Goal: Communication & Community: Ask a question

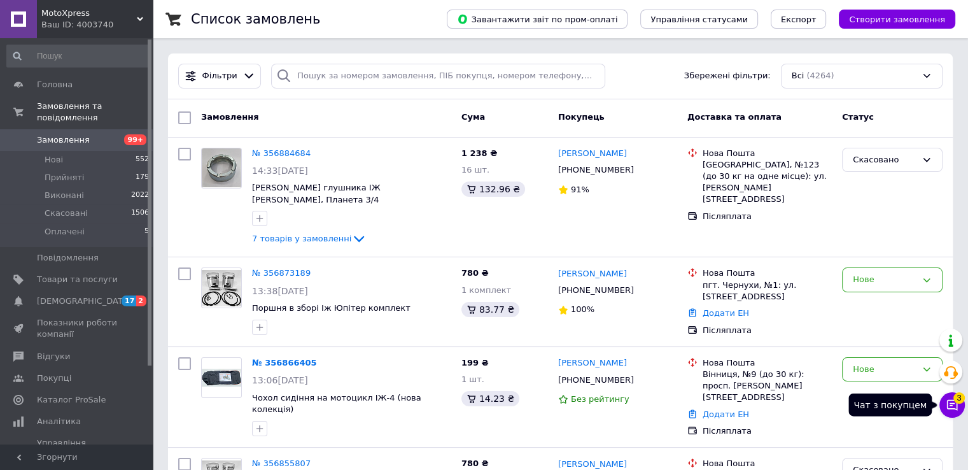
click at [954, 397] on span "3" at bounding box center [959, 397] width 11 height 11
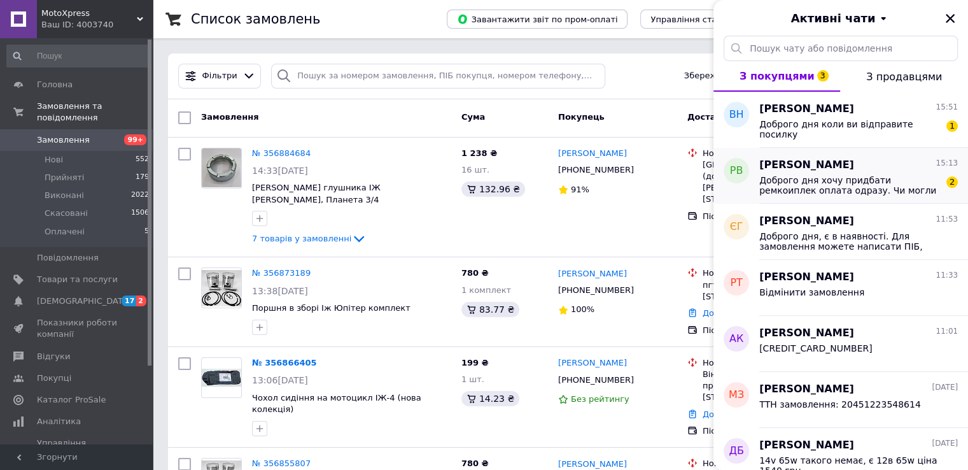
click at [818, 184] on span "Доброго дня хочу придбати ремкоиплек оплата одразу. Чи могли б мене набрати 097…" at bounding box center [850, 185] width 181 height 20
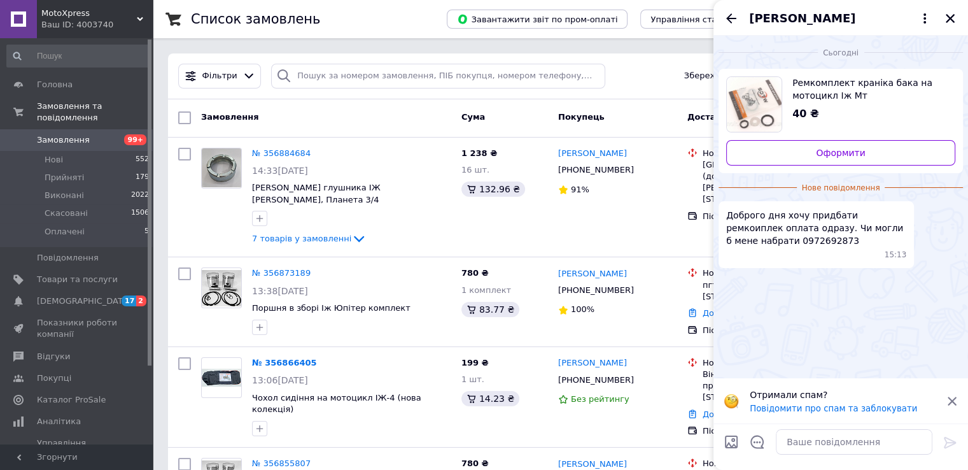
click at [753, 241] on span "Доброго дня хочу придбати ремкоиплек оплата одразу. Чи могли б мене набрати 097…" at bounding box center [816, 228] width 180 height 38
copy span "0972692873"
click at [791, 285] on div "Сьогодні Ремкомплект краніка бака на мотоцикл Іж Мт 40 ₴ Оформити Нове повідомл…" at bounding box center [841, 207] width 255 height 343
click at [951, 19] on icon "Закрити" at bounding box center [950, 18] width 9 height 9
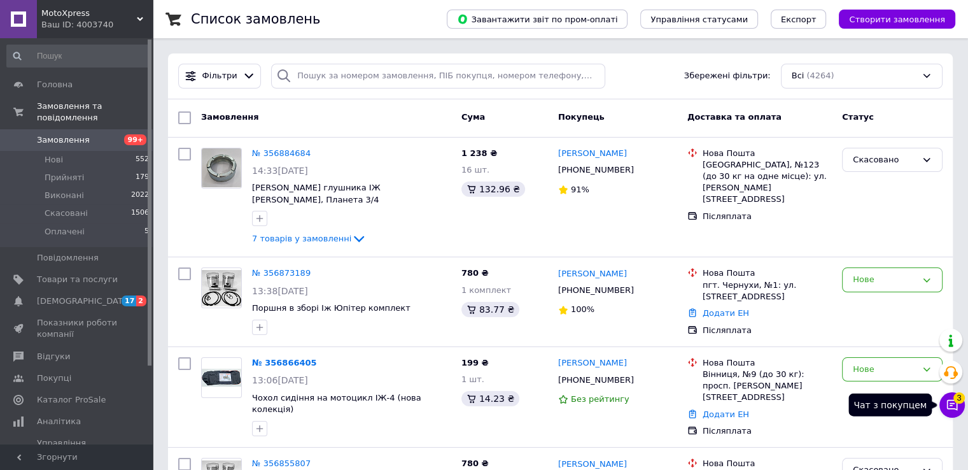
click at [961, 407] on button "Чат з покупцем 3" at bounding box center [952, 404] width 25 height 25
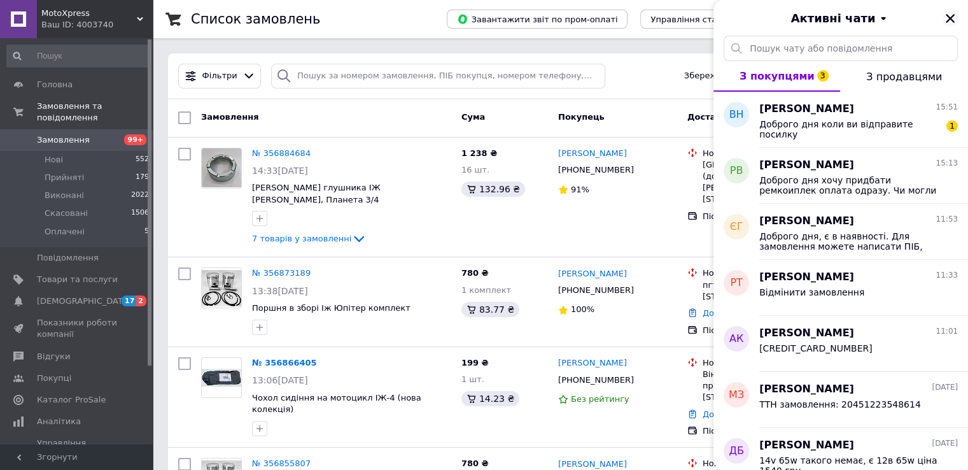
click at [951, 13] on icon "Закрити" at bounding box center [950, 18] width 11 height 11
